Goal: Transaction & Acquisition: Subscribe to service/newsletter

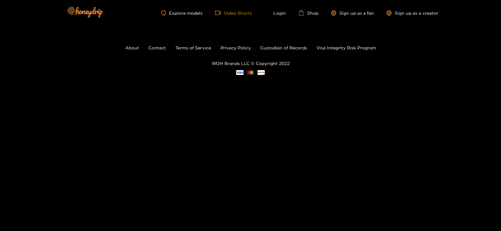
click at [232, 15] on link "Video Shorts" at bounding box center [233, 13] width 37 height 6
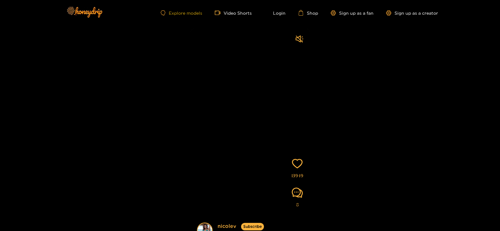
click at [171, 14] on link "Explore models" at bounding box center [181, 12] width 41 height 5
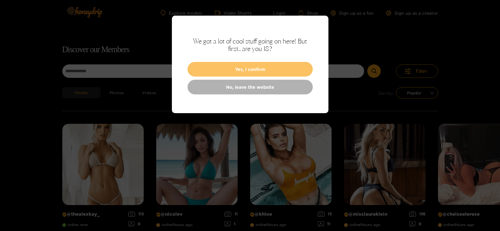
scroll to position [47, 0]
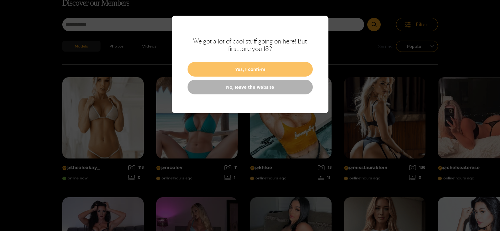
click at [228, 77] on button "Yes, I confirm" at bounding box center [250, 69] width 125 height 15
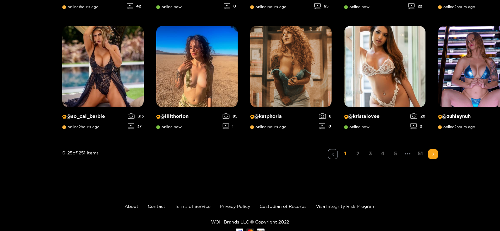
scroll to position [669, 0]
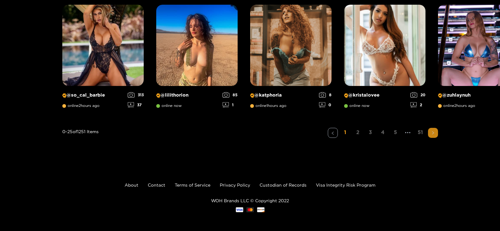
click at [435, 131] on icon "right" at bounding box center [433, 133] width 4 height 4
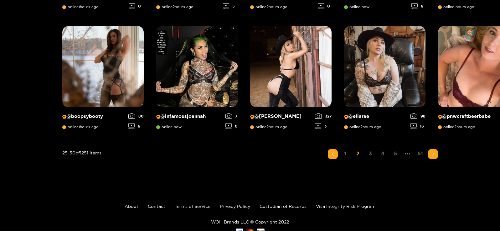
scroll to position [610, 0]
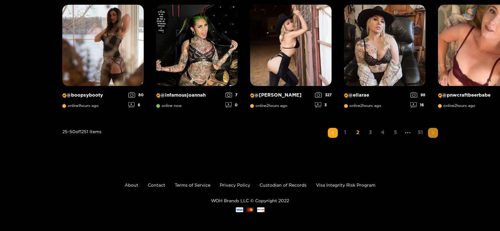
click at [438, 138] on button "button" at bounding box center [433, 133] width 10 height 10
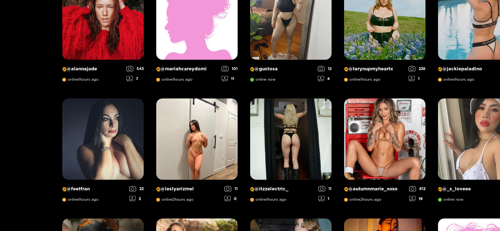
scroll to position [235, 0]
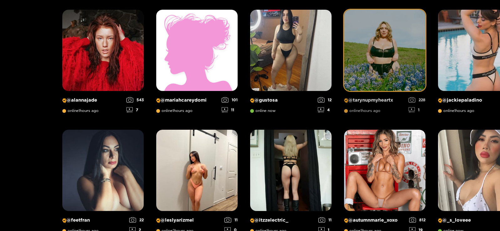
click at [344, 90] on img at bounding box center [384, 50] width 81 height 81
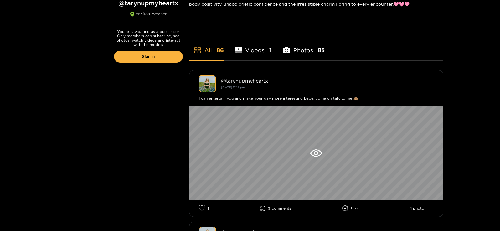
scroll to position [250, 0]
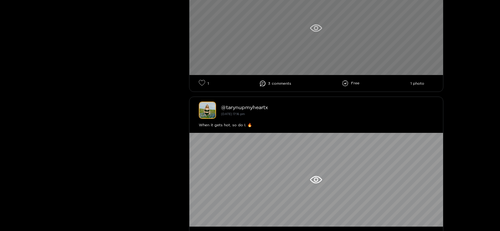
click at [310, 32] on icon at bounding box center [316, 28] width 12 height 8
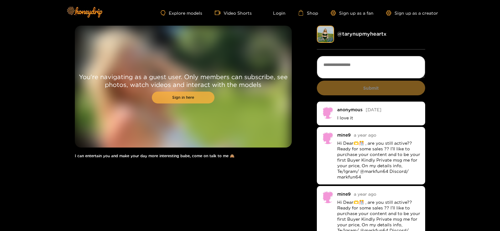
click at [165, 104] on link "Sign in here" at bounding box center [183, 98] width 63 height 12
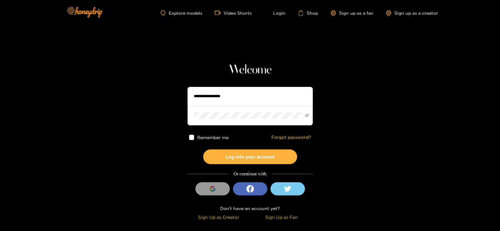
scroll to position [29, 0]
click at [214, 192] on icon "button" at bounding box center [213, 189] width 6 height 6
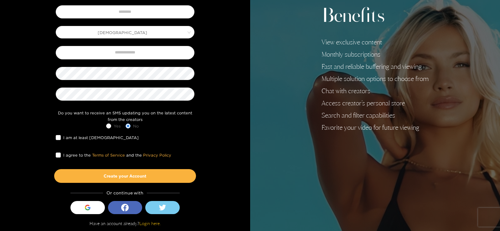
scroll to position [48, 0]
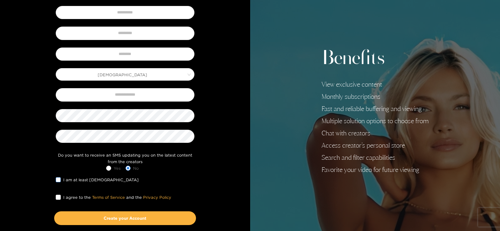
click at [61, 183] on span "I am at least 18 years old" at bounding box center [101, 180] width 80 height 6
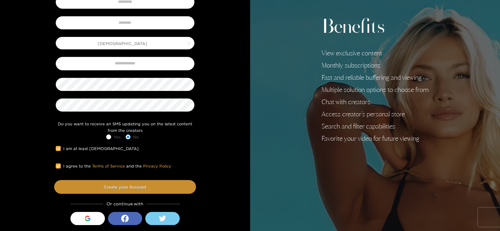
click at [103, 194] on button "Create your Account" at bounding box center [125, 187] width 142 height 14
